Goal: Information Seeking & Learning: Find specific fact

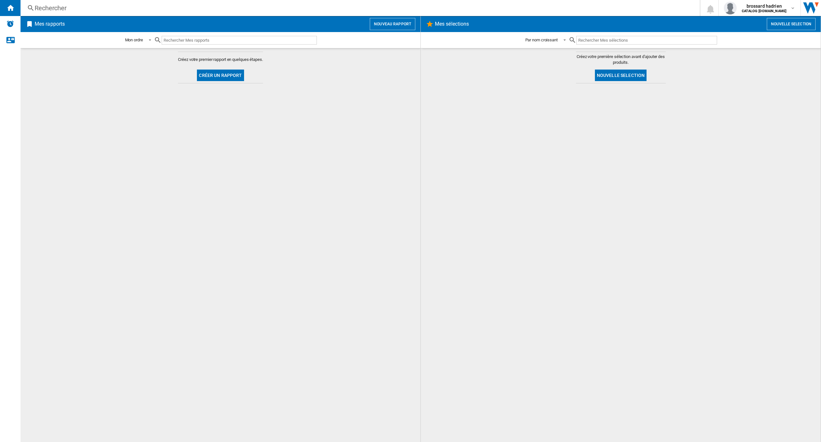
click at [43, 8] on div "Rechercher" at bounding box center [359, 8] width 649 height 9
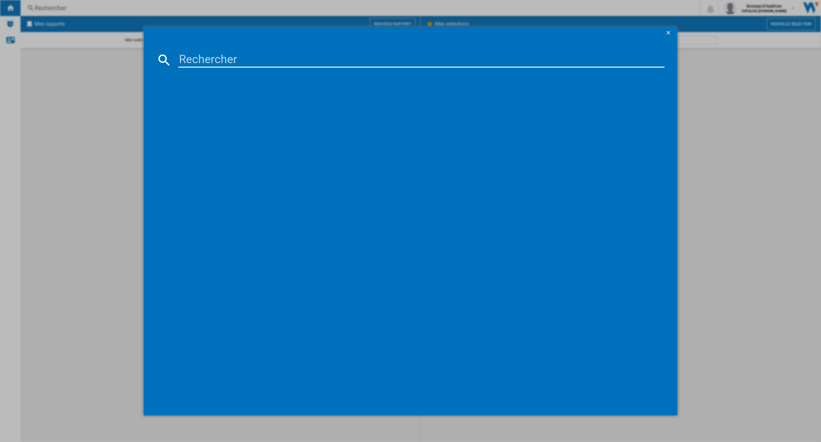
click at [221, 56] on input at bounding box center [421, 59] width 486 height 15
paste input "93973360"
type input "93973360"
drag, startPoint x: 234, startPoint y: 60, endPoint x: 143, endPoint y: 64, distance: 91.2
click at [143, 64] on div "93973360 Chargement en cours..." at bounding box center [410, 221] width 821 height 442
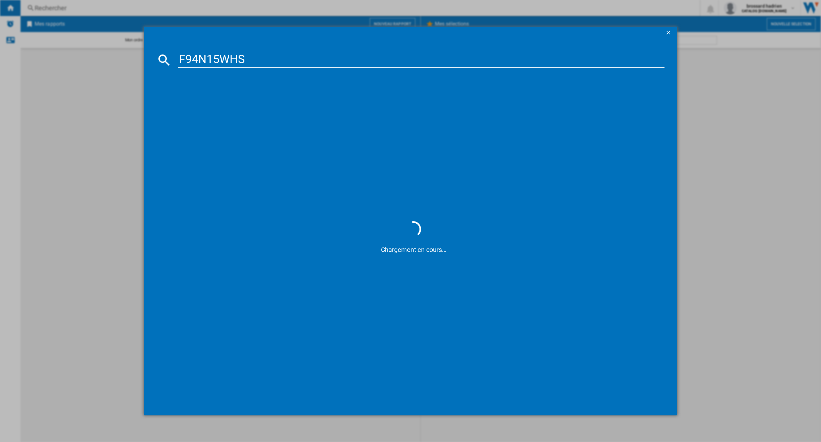
type input "F94N15WHS"
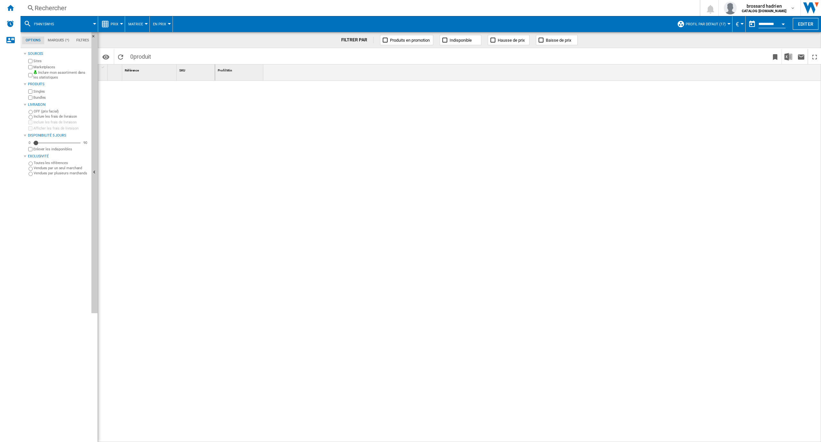
click at [40, 67] on label "Marketplaces" at bounding box center [60, 67] width 55 height 5
click at [64, 22] on span at bounding box center [78, 24] width 31 height 16
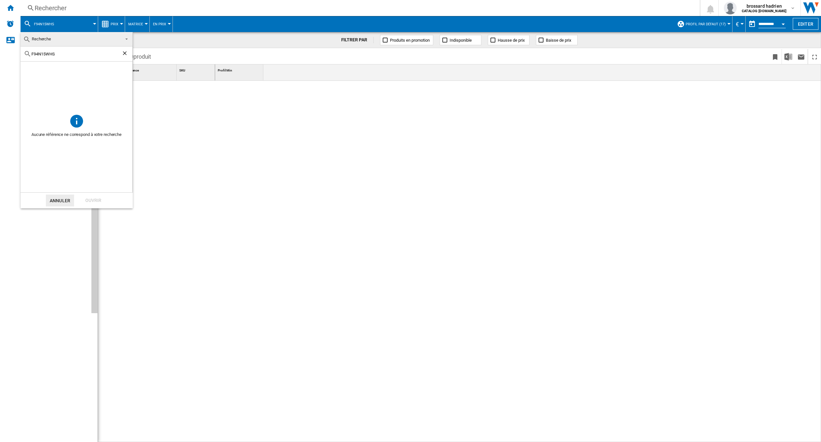
click at [63, 54] on input "F94N15WHS" at bounding box center [76, 54] width 90 height 5
drag, startPoint x: 60, startPoint y: 52, endPoint x: 25, endPoint y: 51, distance: 35.0
click at [25, 51] on div "F94N15WHS" at bounding box center [77, 54] width 112 height 15
click at [37, 9] on md-backdrop at bounding box center [410, 221] width 821 height 442
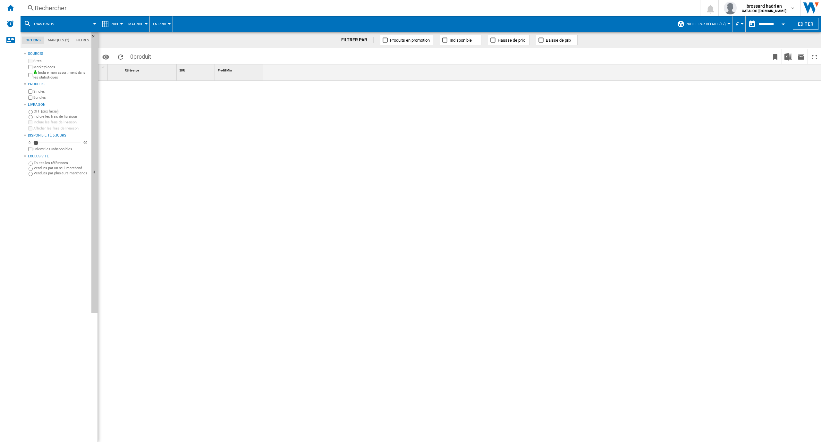
click at [46, 5] on div "Rechercher" at bounding box center [359, 8] width 649 height 9
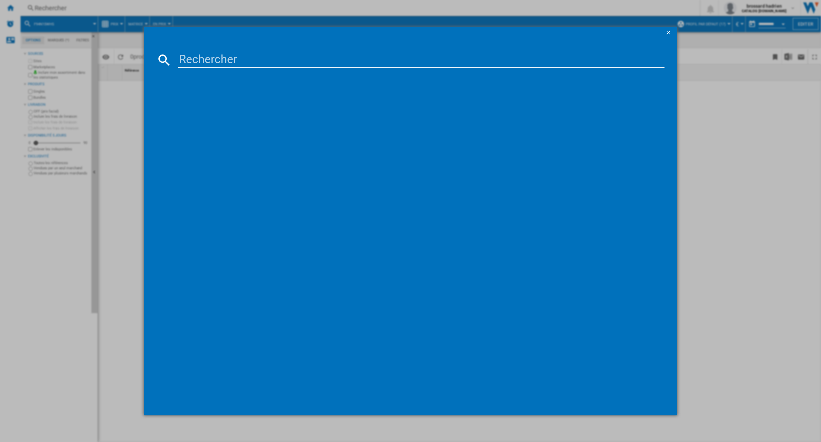
click at [217, 54] on input at bounding box center [421, 59] width 486 height 15
paste input "F94N15WHS"
type input "F94N15WHS"
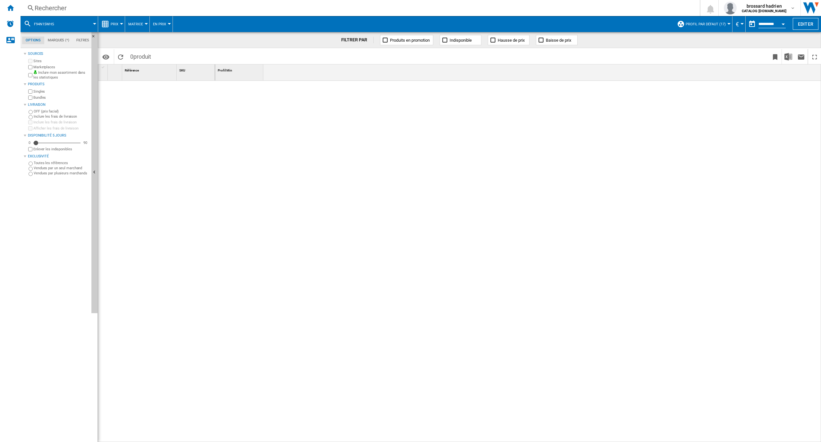
click at [728, 24] on div at bounding box center [729, 24] width 3 height 2
drag, startPoint x: 659, startPoint y: 145, endPoint x: 660, endPoint y: 141, distance: 3.7
click at [659, 144] on md-backdrop at bounding box center [410, 221] width 821 height 442
click at [50, 24] on span "F94N15WHS" at bounding box center [44, 24] width 20 height 4
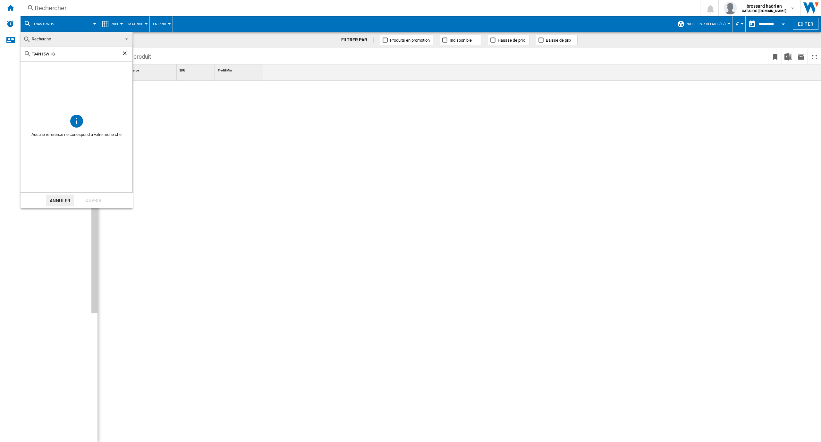
click at [57, 200] on button "Annuler" at bounding box center [60, 201] width 28 height 12
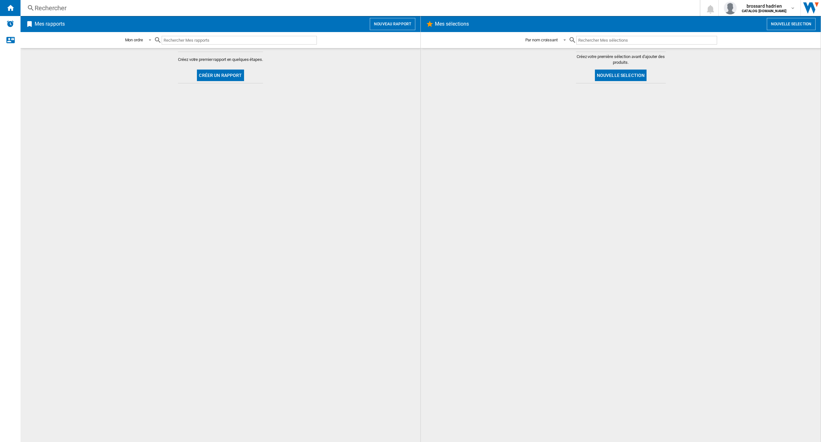
click at [76, 11] on div "Rechercher" at bounding box center [359, 8] width 649 height 9
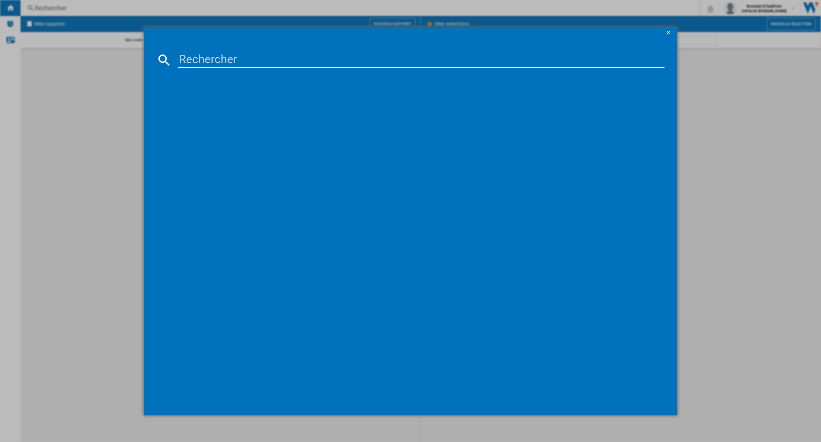
click at [240, 60] on input at bounding box center [421, 59] width 486 height 15
paste input "F94N15WHS"
type input "F94N15WHS"
click at [669, 31] on ng-md-icon "getI18NText('BUTTONS.CLOSE_DIALOG')" at bounding box center [669, 34] width 8 height 8
